Goal: Find specific page/section: Find specific page/section

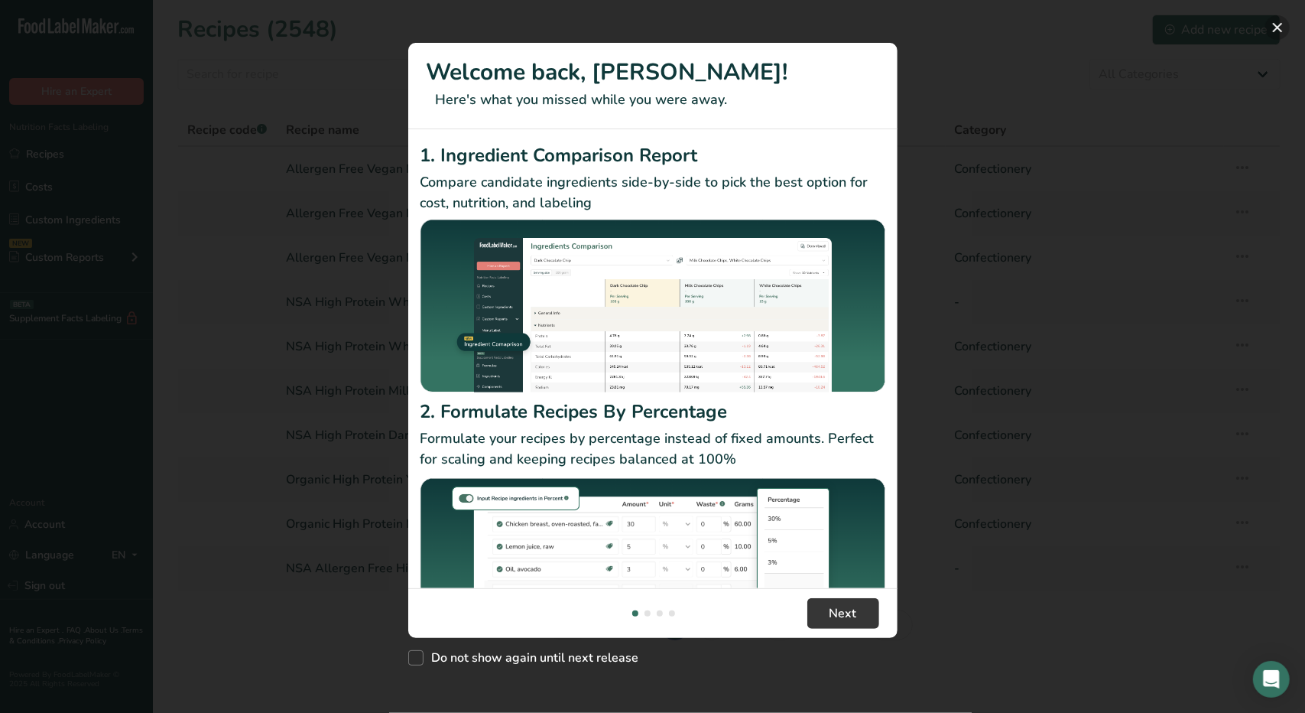
click at [1279, 29] on button "New Features" at bounding box center [1278, 27] width 24 height 24
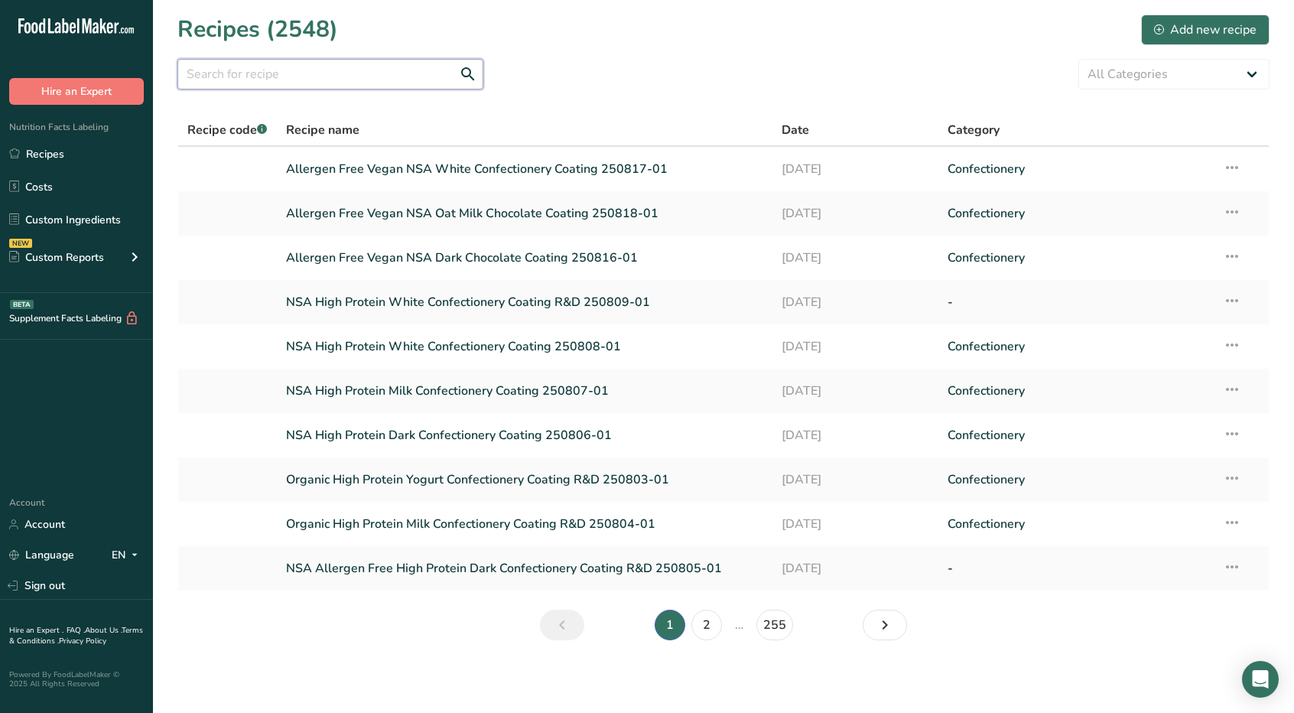
click at [342, 76] on input "text" at bounding box center [330, 74] width 306 height 31
type input "delmont"
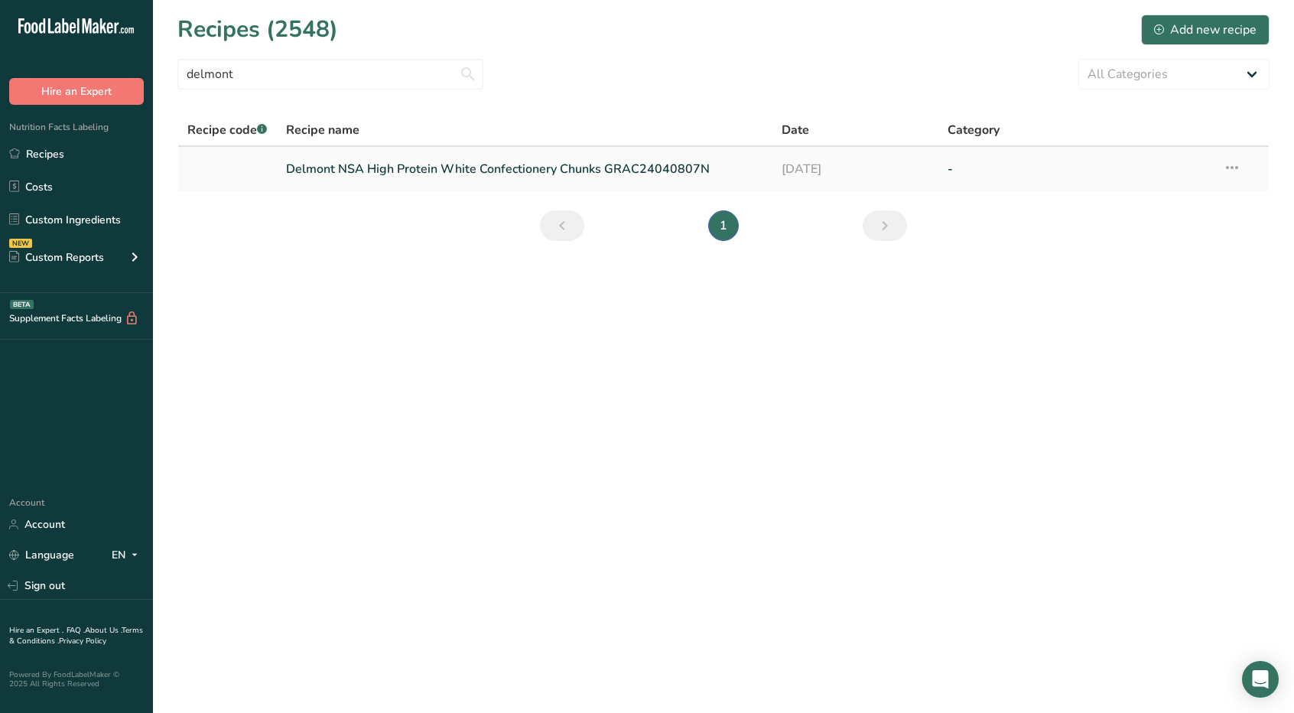
click at [577, 162] on link "Delmont NSA High Protein White Confectionery Chunks GRAC24040807N" at bounding box center [525, 169] width 478 height 32
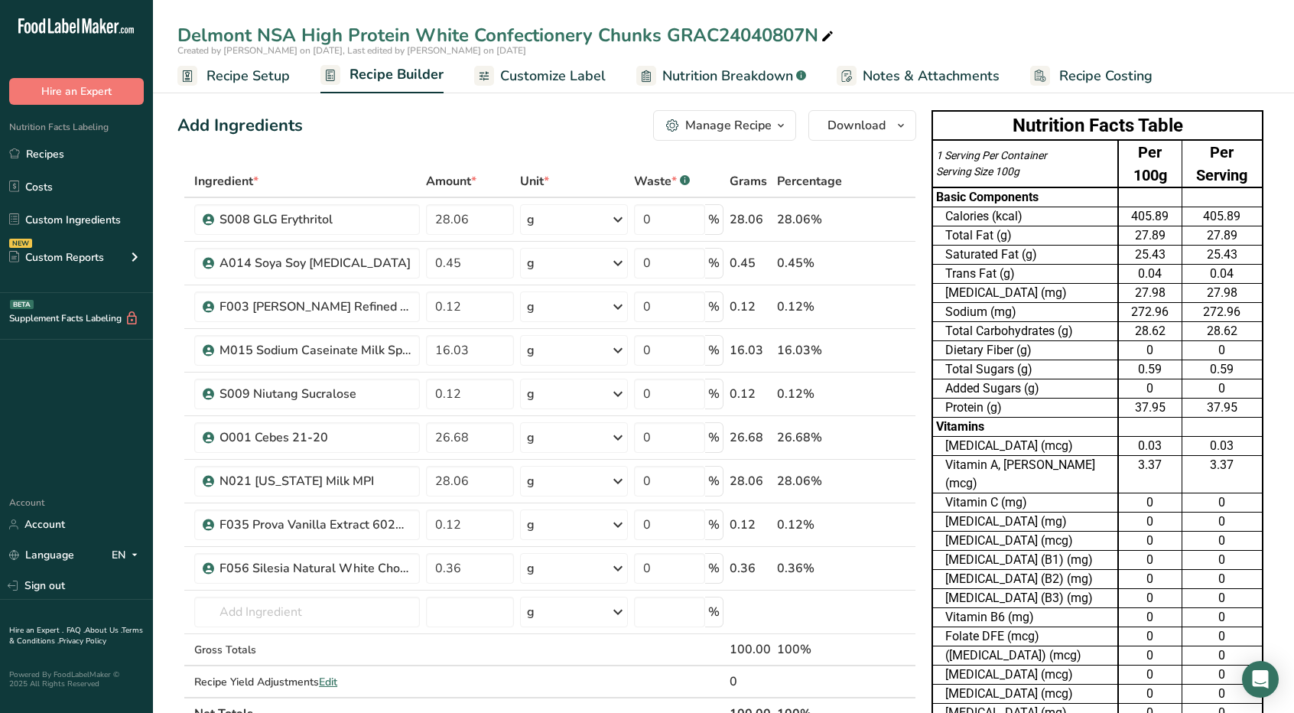
click at [710, 75] on span "Nutrition Breakdown" at bounding box center [727, 76] width 131 height 21
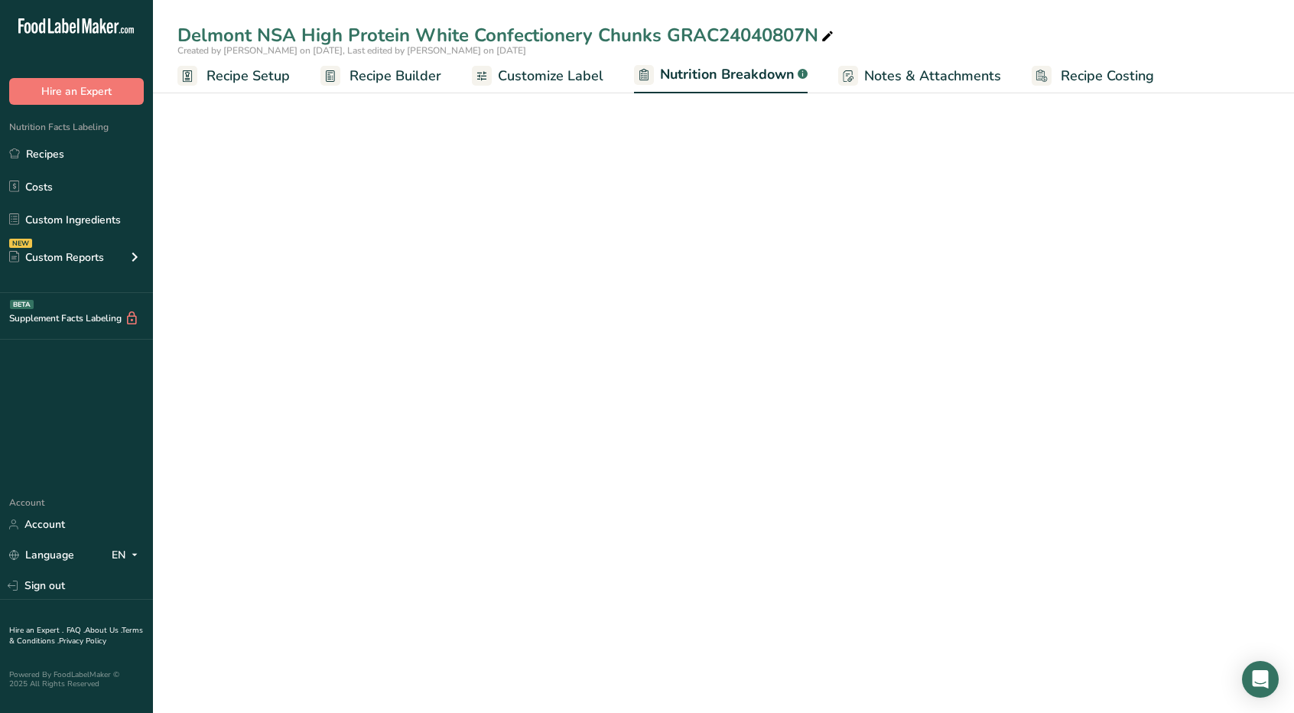
select select "Calories"
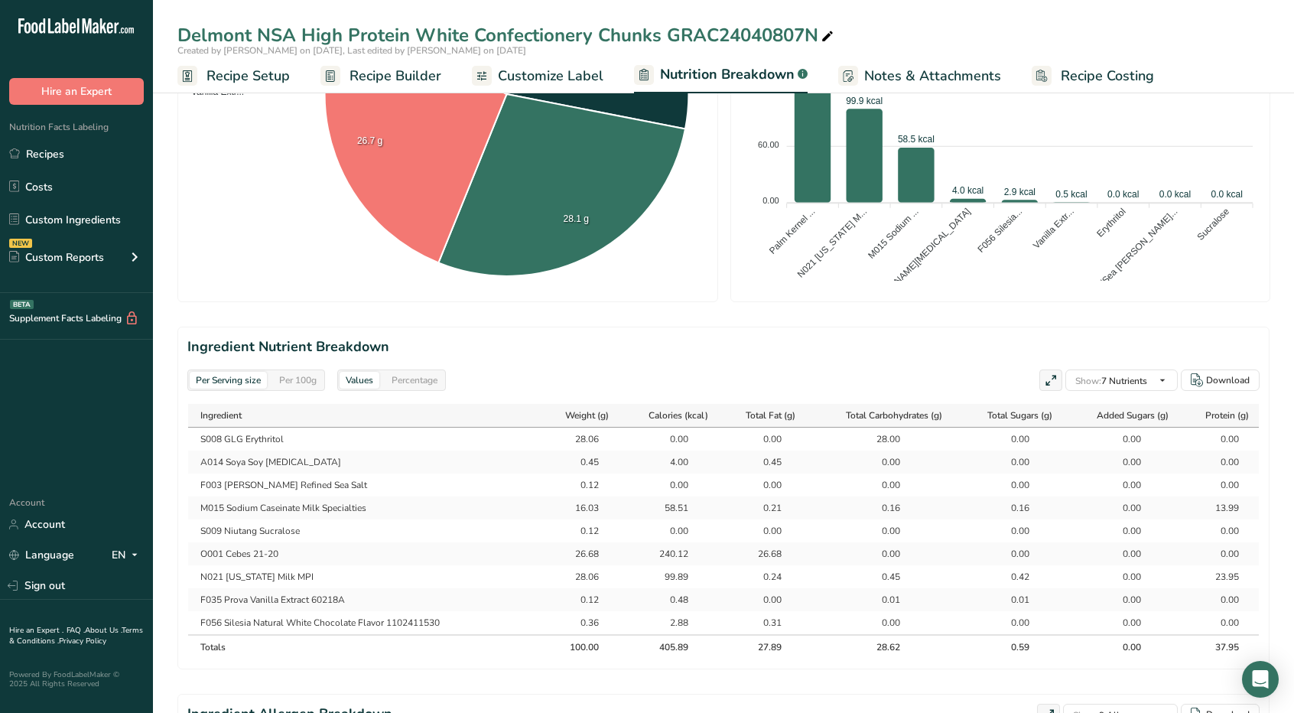
scroll to position [453, 0]
